Goal: Find contact information: Find contact information

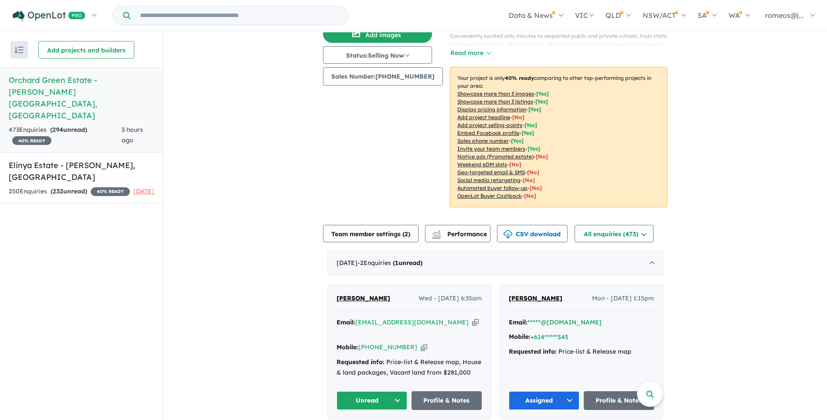
scroll to position [218, 0]
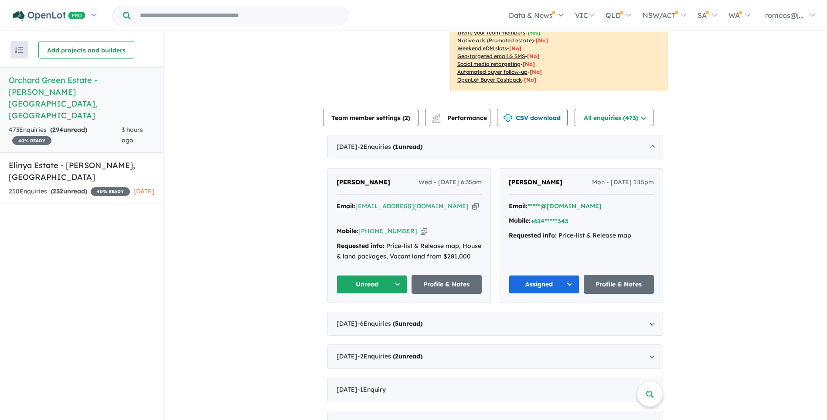
click at [472, 202] on icon "button" at bounding box center [475, 206] width 7 height 9
click at [421, 226] on icon "button" at bounding box center [424, 230] width 7 height 9
click at [602, 275] on link "Profile & Notes" at bounding box center [619, 284] width 71 height 19
drag, startPoint x: 564, startPoint y: 171, endPoint x: 507, endPoint y: 170, distance: 56.7
click at [509, 177] on div "Karam Randhawa Mon - 08/09/2025, 1:15pm" at bounding box center [581, 185] width 145 height 17
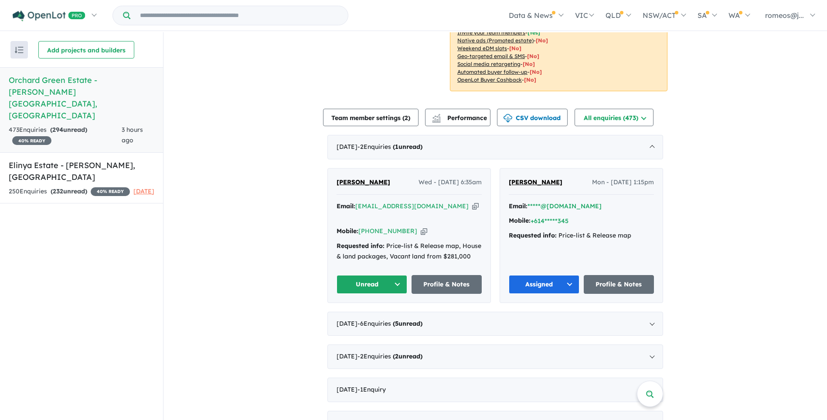
drag, startPoint x: 507, startPoint y: 170, endPoint x: 513, endPoint y: 171, distance: 5.7
copy span "Karam Randhawa"
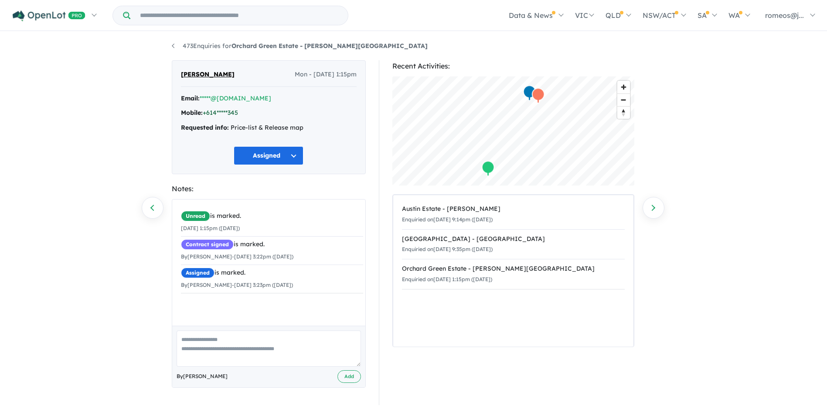
click at [232, 113] on link "+614*****345" at bounding box center [220, 113] width 35 height 8
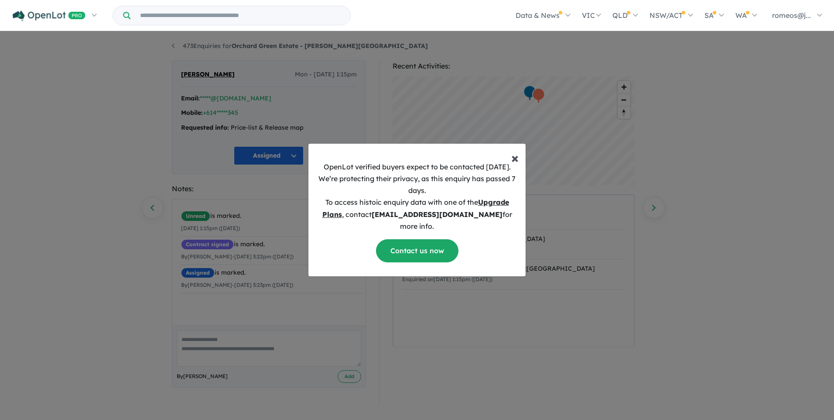
click at [514, 164] on span "×" at bounding box center [514, 157] width 7 height 17
